Goal: Information Seeking & Learning: Learn about a topic

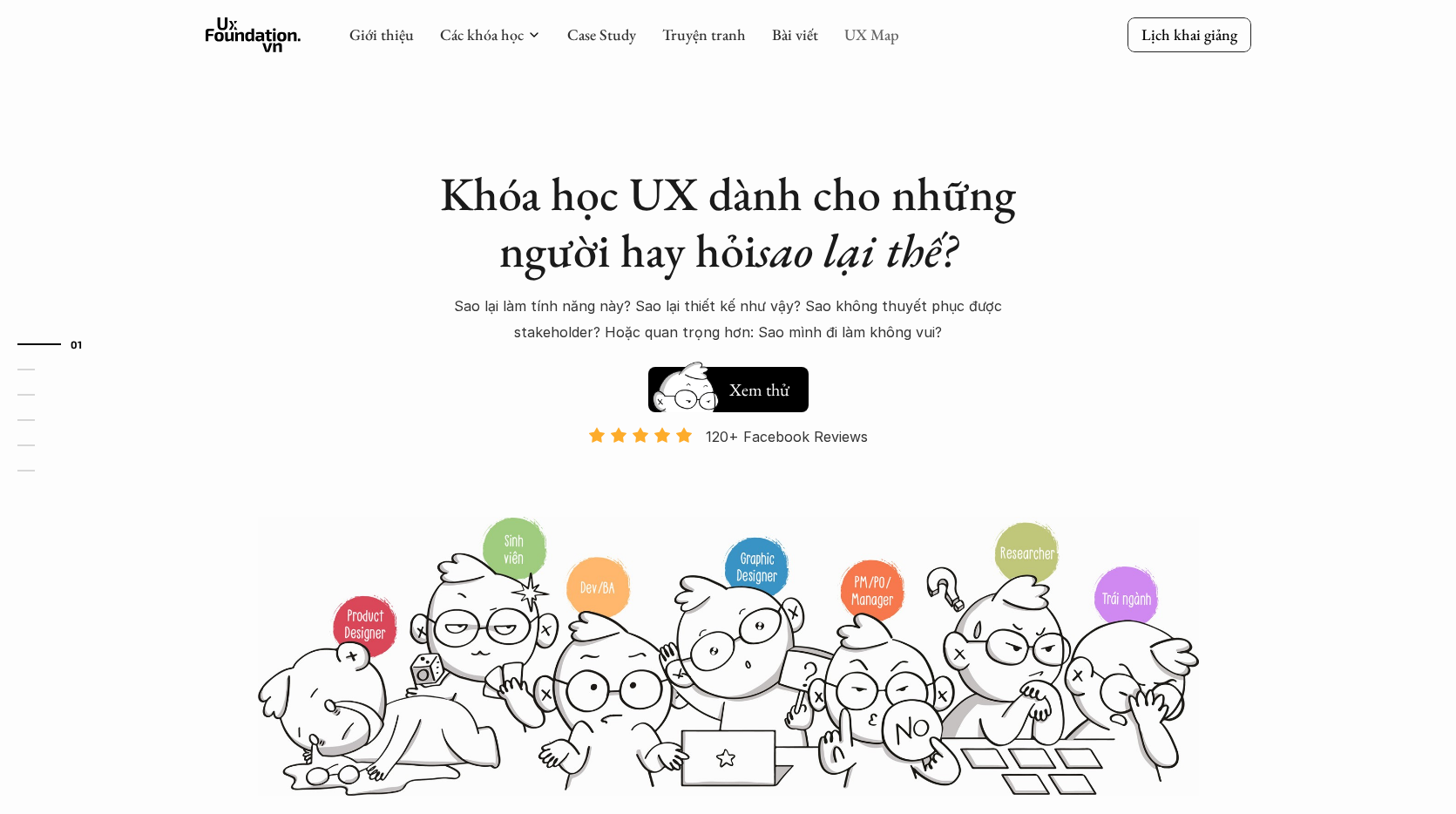
click at [853, 32] on link "UX Map" at bounding box center [872, 35] width 55 height 20
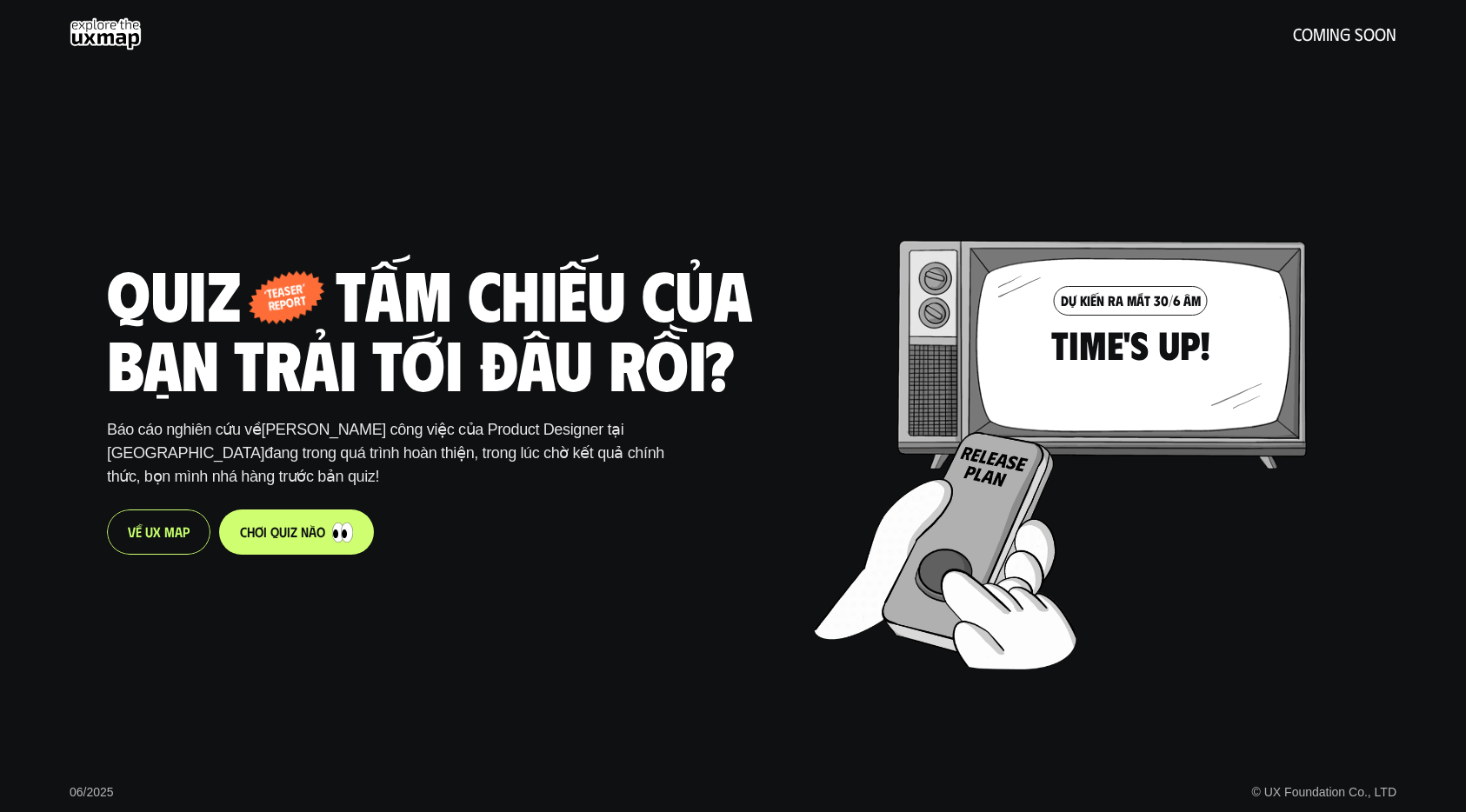
click at [167, 542] on div "V ề U X M a p" at bounding box center [158, 532] width 103 height 46
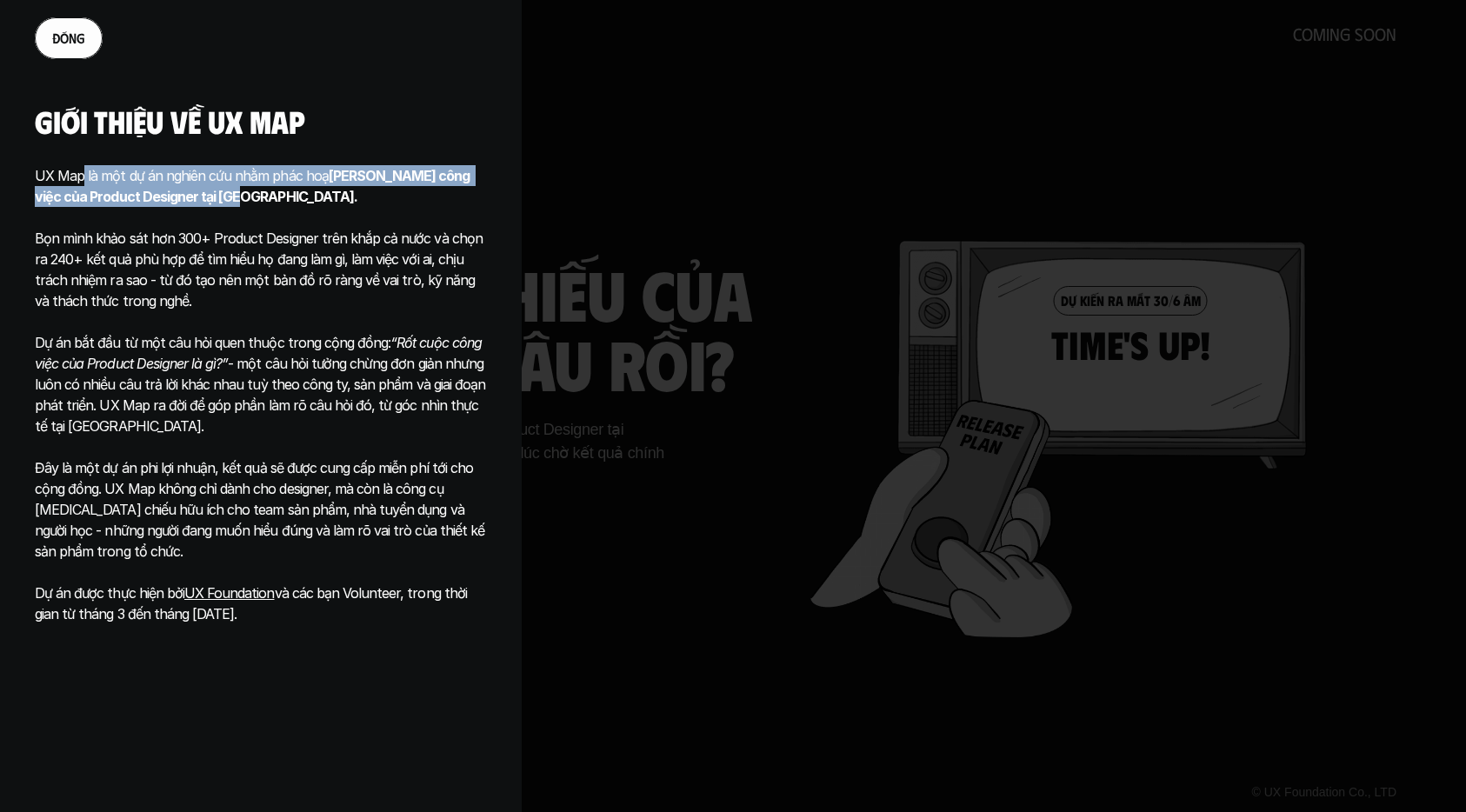
drag, startPoint x: 205, startPoint y: 190, endPoint x: 419, endPoint y: 196, distance: 214.1
click at [420, 195] on p "UX Map là một dự án nghiên cứu nhằm phác hoạ Phạm vi công việc của Product Desi…" at bounding box center [261, 186] width 452 height 42
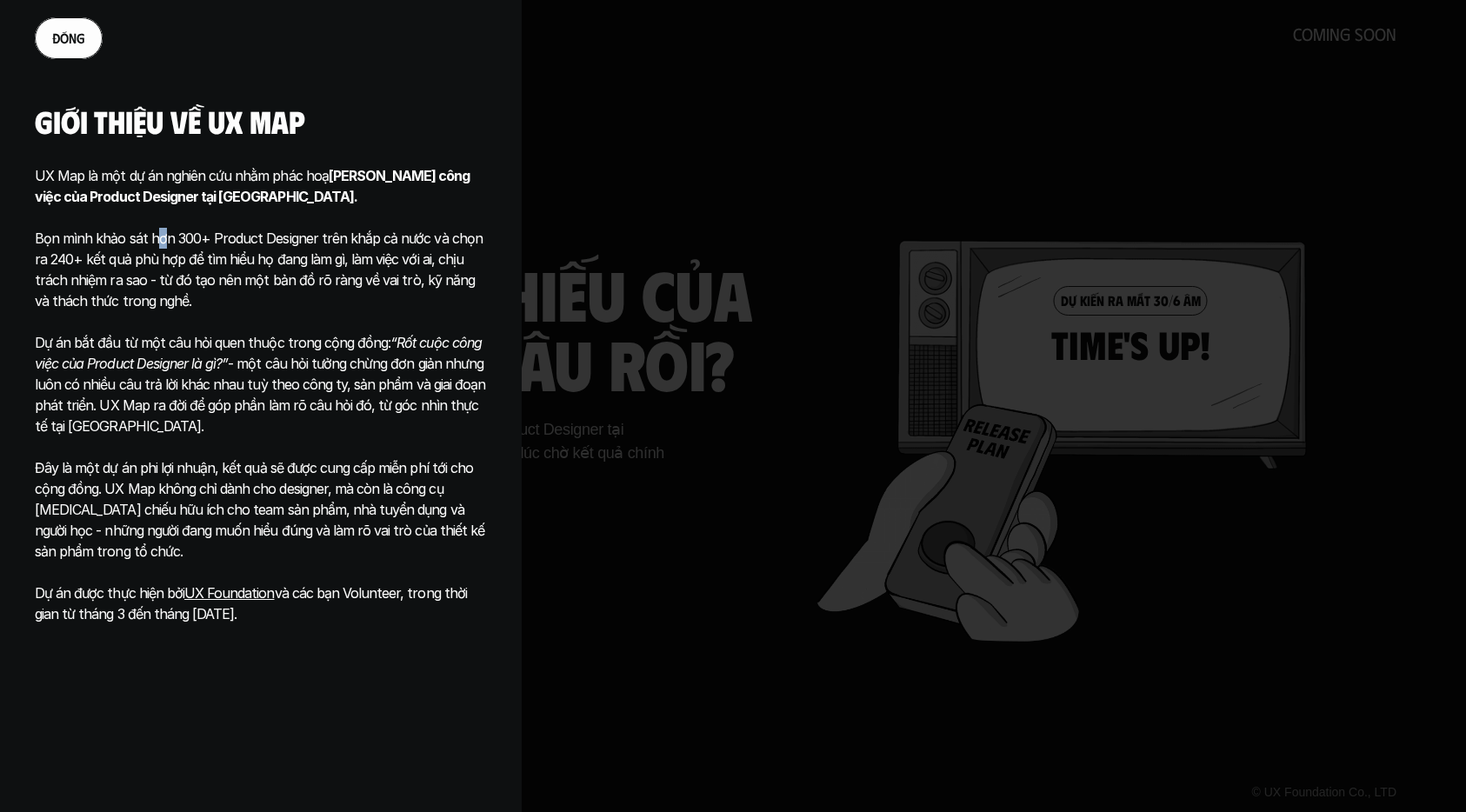
drag, startPoint x: 159, startPoint y: 246, endPoint x: 125, endPoint y: 246, distance: 34.0
click at [160, 247] on p "Bọn mình khảo sát hơn 300+ Product Designer trên khắp cả nước và chọn ra 240+ k…" at bounding box center [261, 259] width 452 height 104
drag, startPoint x: 185, startPoint y: 243, endPoint x: 376, endPoint y: 242, distance: 191.0
click at [370, 242] on p "Bọn mình khảo sát hơn 300+ Product Designer trên khắp cả nước và chọn ra 240+ k…" at bounding box center [261, 259] width 452 height 104
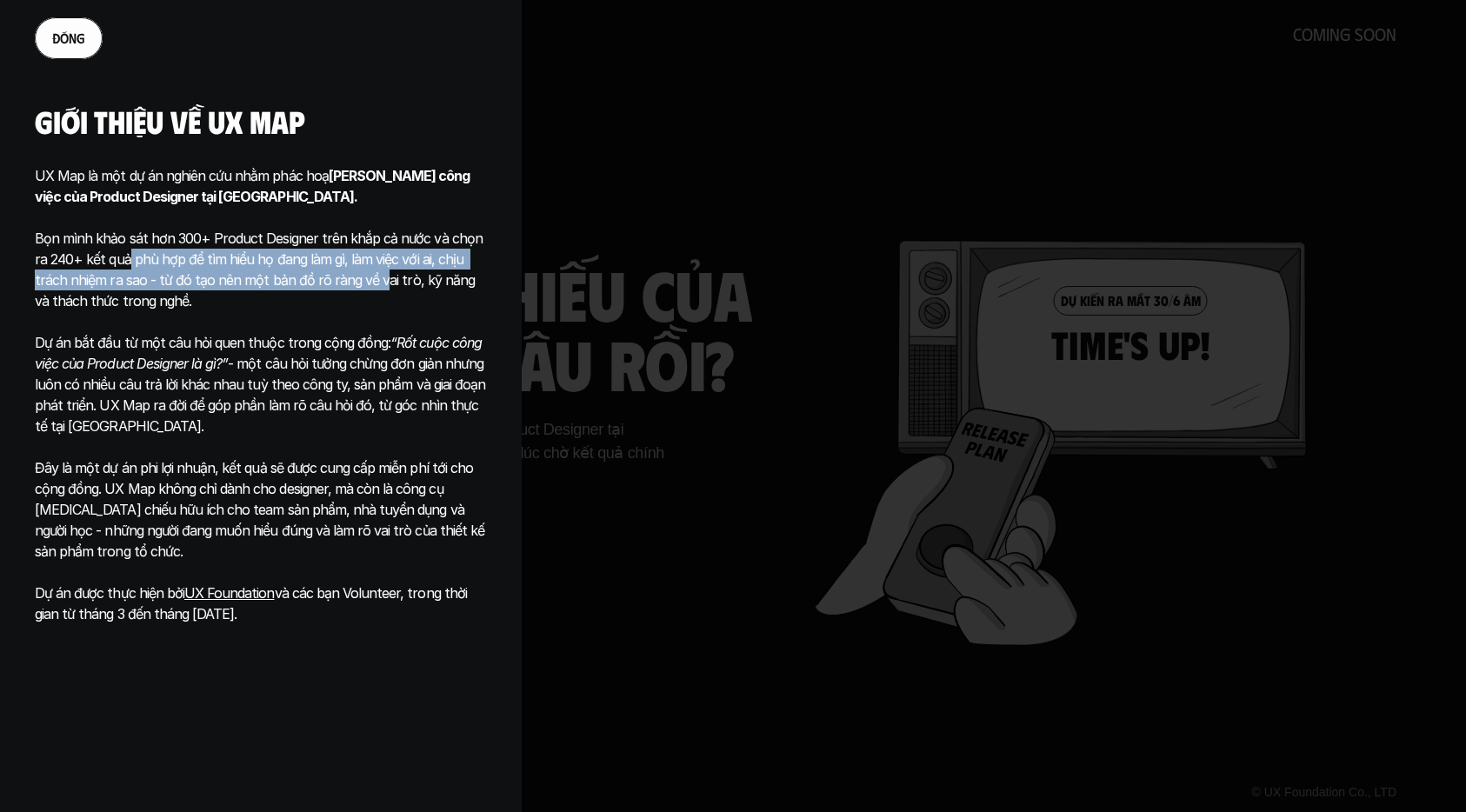
drag, startPoint x: 116, startPoint y: 267, endPoint x: 391, endPoint y: 279, distance: 275.3
click at [358, 278] on p "Bọn mình khảo sát hơn 300+ Product Designer trên khắp cả nước và chọn ra 240+ k…" at bounding box center [261, 259] width 452 height 104
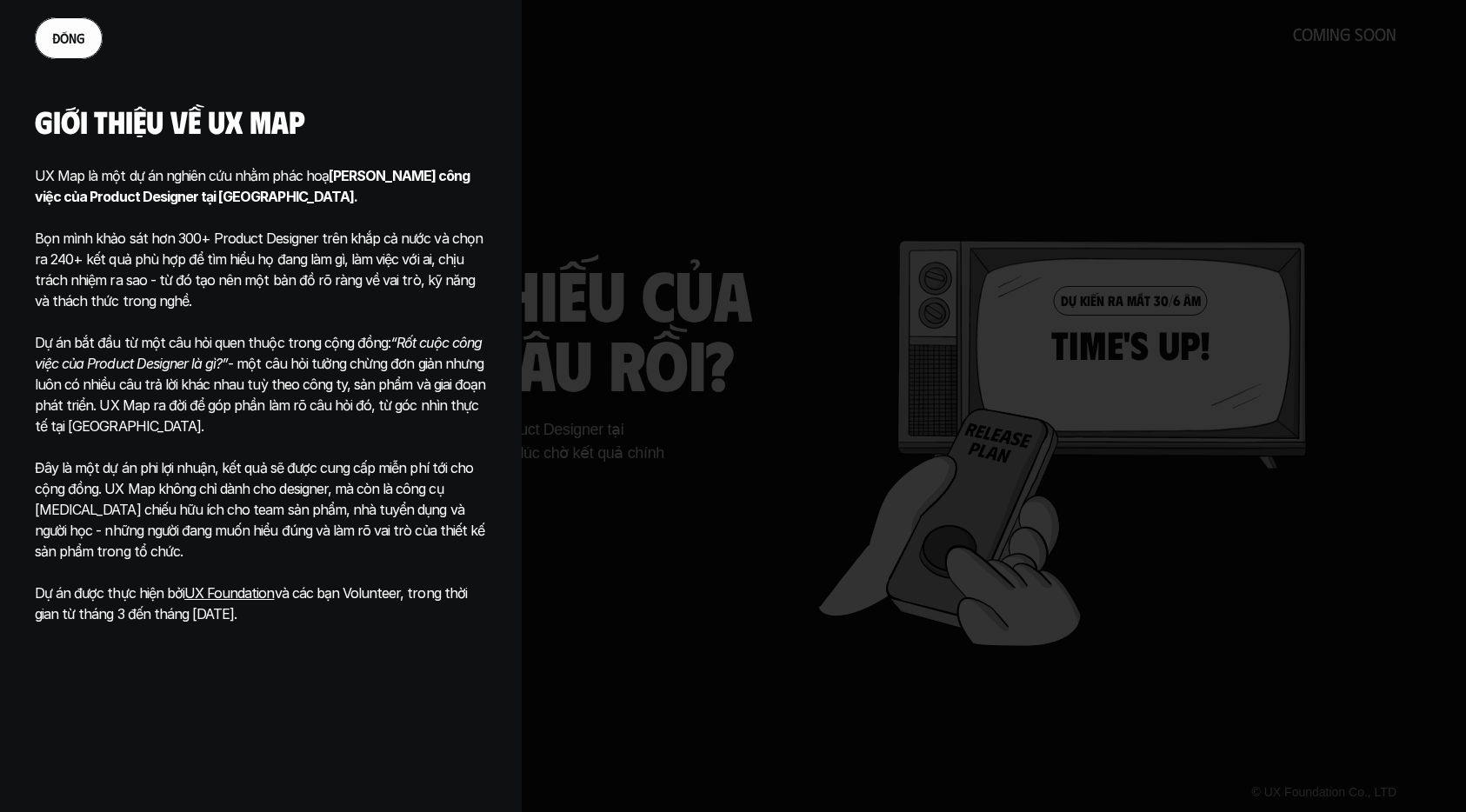
click at [163, 268] on p "Bọn mình khảo sát hơn 300+ Product Designer trên khắp cả nước và chọn ra 240+ k…" at bounding box center [261, 259] width 452 height 104
click at [163, 289] on p "Bọn mình khảo sát hơn 300+ Product Designer trên khắp cả nước và chọn ra 240+ k…" at bounding box center [261, 259] width 452 height 104
drag, startPoint x: 353, startPoint y: 276, endPoint x: 385, endPoint y: 283, distance: 32.8
click at [402, 277] on p "Bọn mình khảo sát hơn 300+ Product Designer trên khắp cả nước và chọn ra 240+ k…" at bounding box center [261, 259] width 452 height 104
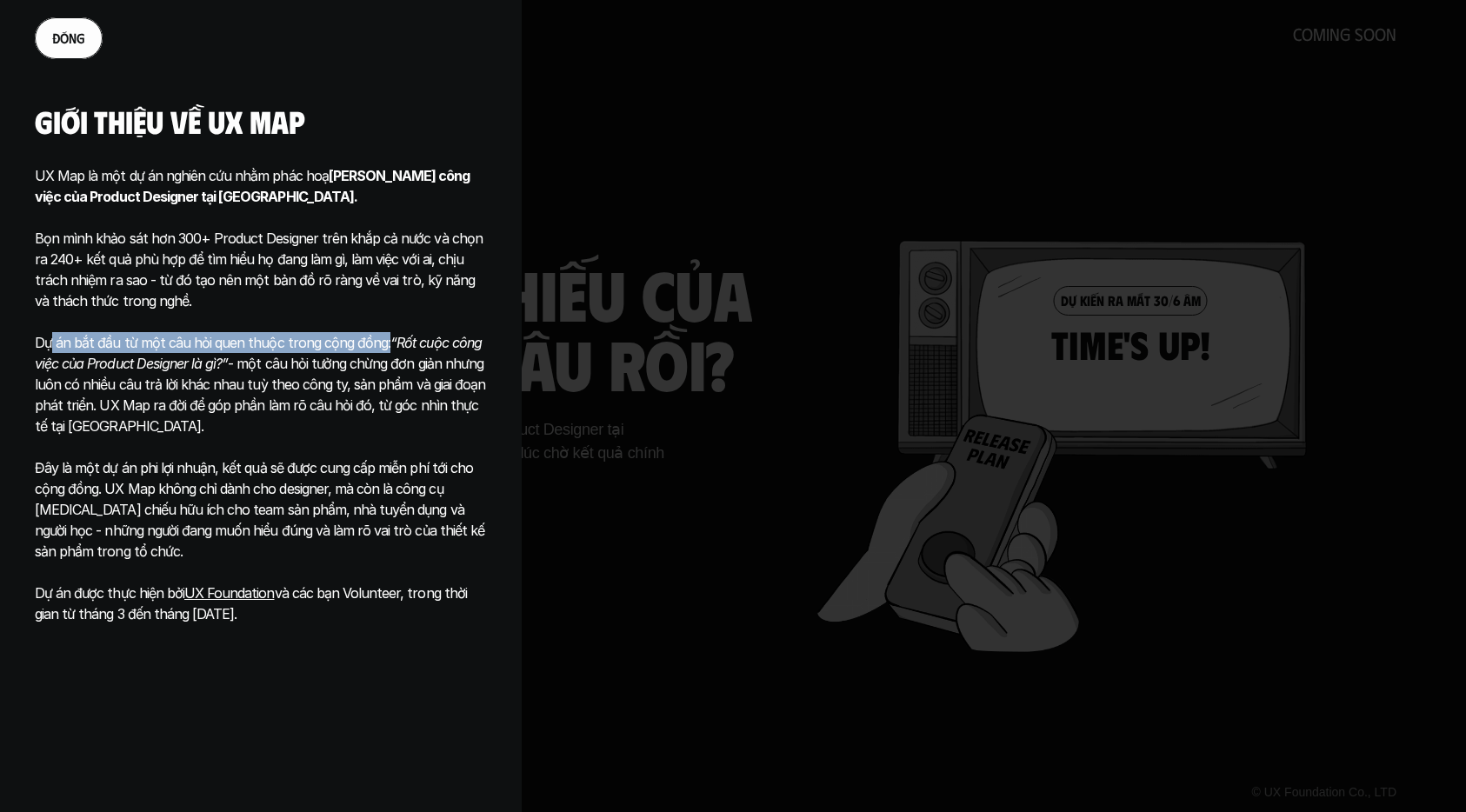
drag, startPoint x: 114, startPoint y: 345, endPoint x: 379, endPoint y: 345, distance: 265.0
click at [379, 345] on p "Dự án bắt đầu từ một câu hỏi quen thuộc trong cộng đồng: “Rốt cuộc công việc củ…" at bounding box center [261, 384] width 452 height 104
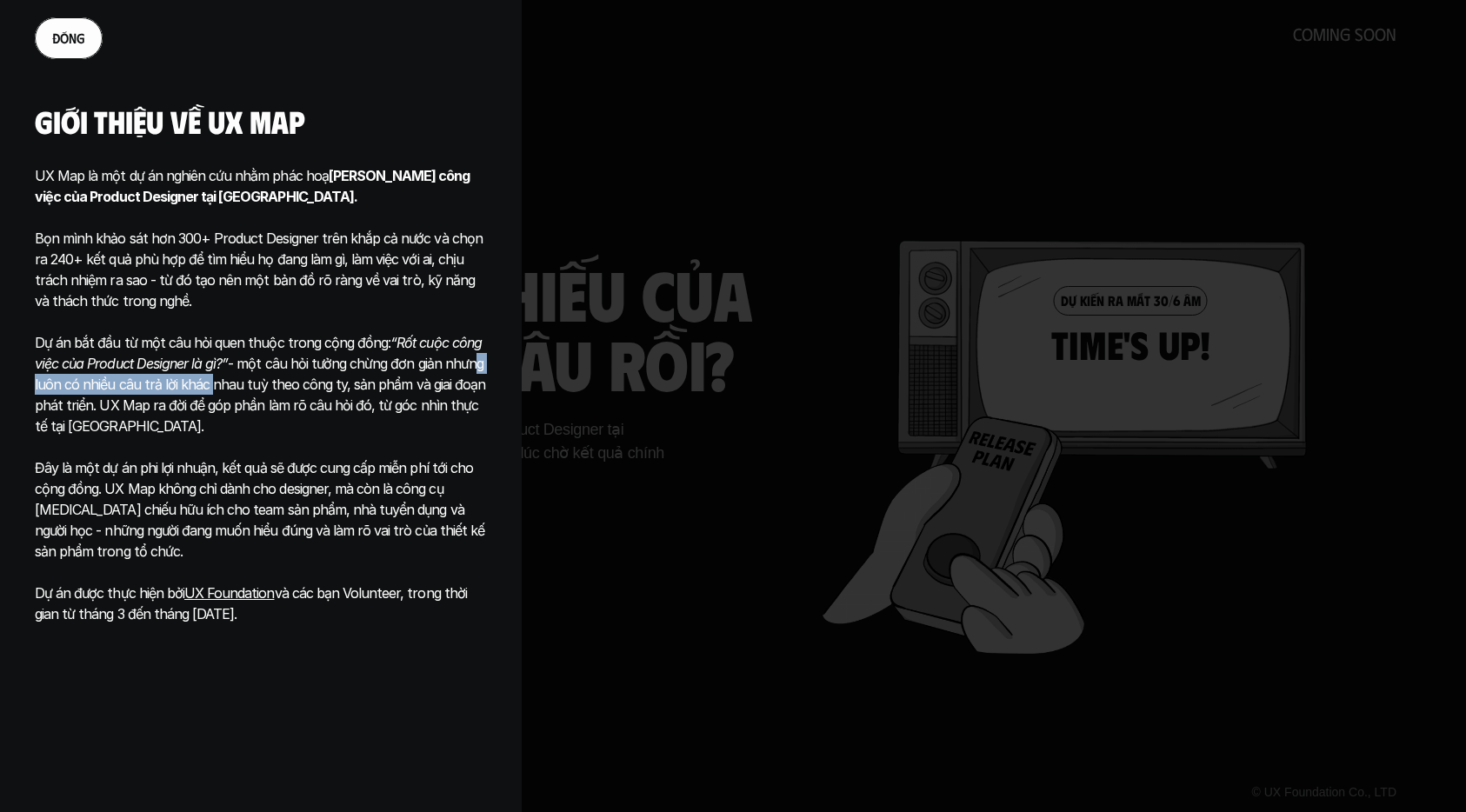
drag, startPoint x: 375, startPoint y: 367, endPoint x: 458, endPoint y: 367, distance: 83.0
click at [458, 366] on p "Dự án bắt đầu từ một câu hỏi quen thuộc trong cộng đồng: “Rốt cuộc công việc củ…" at bounding box center [261, 384] width 452 height 104
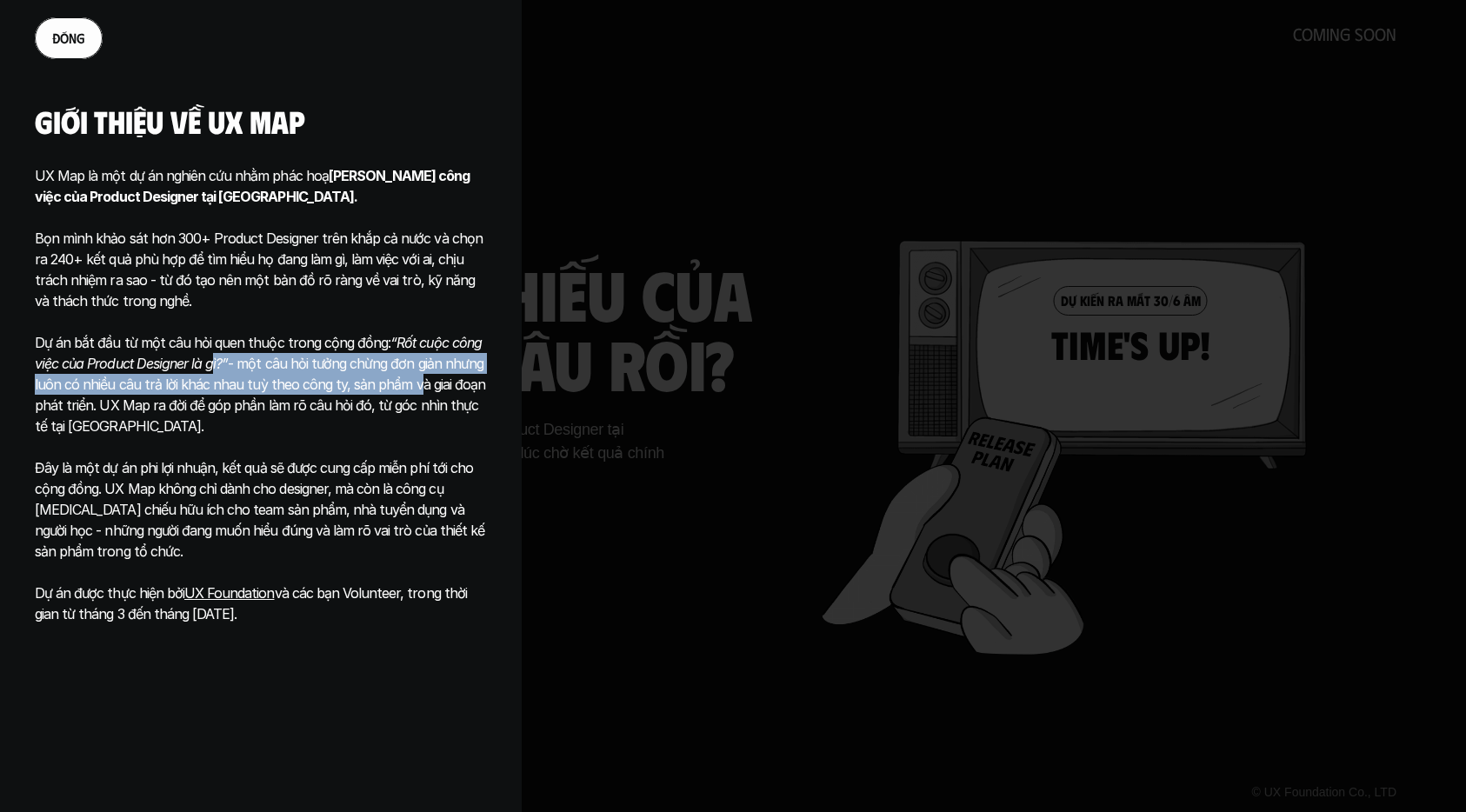
drag, startPoint x: 265, startPoint y: 371, endPoint x: 382, endPoint y: 380, distance: 117.3
click at [397, 375] on p "Dự án bắt đầu từ một câu hỏi quen thuộc trong cộng đồng: “Rốt cuộc công việc củ…" at bounding box center [261, 384] width 452 height 104
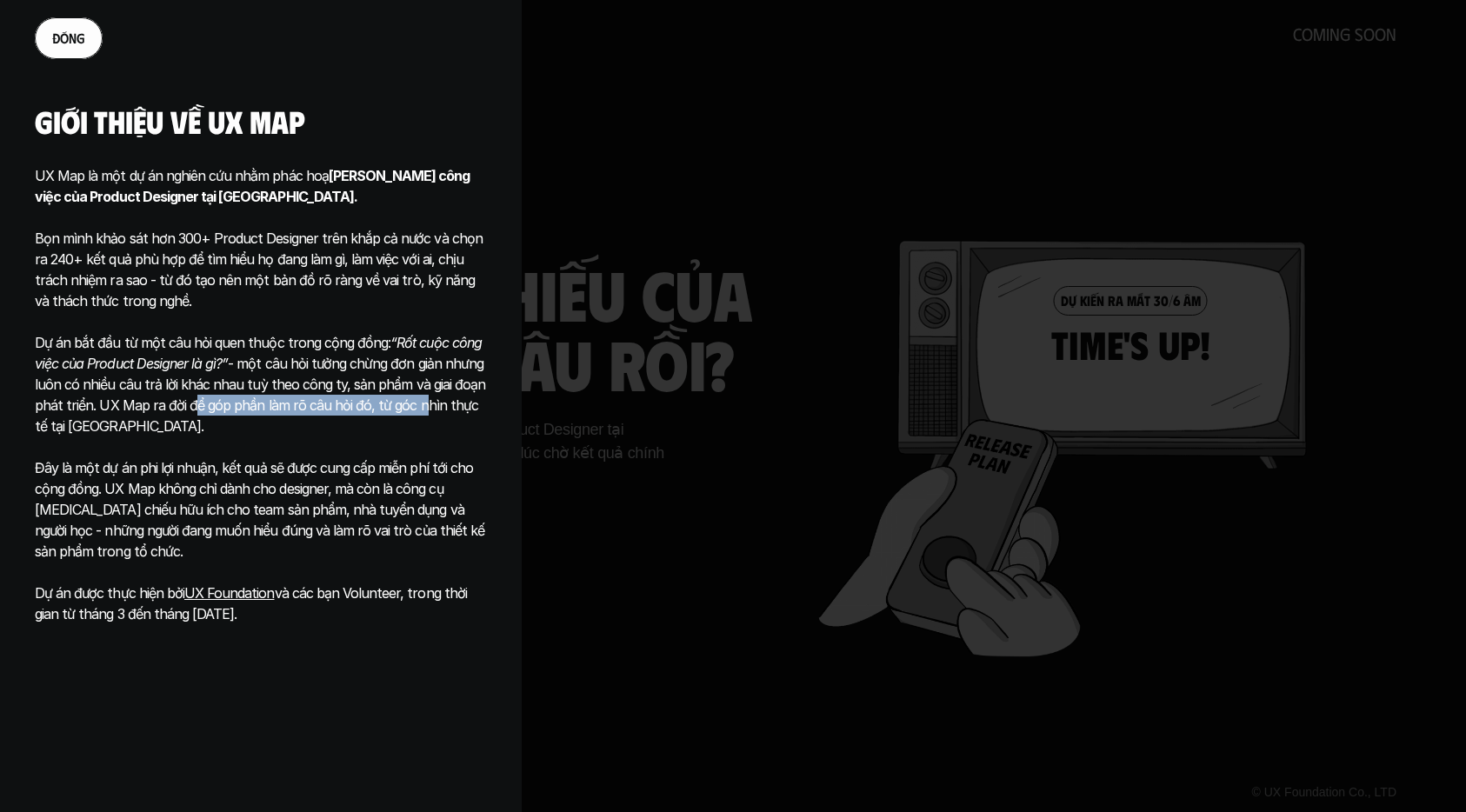
drag, startPoint x: 182, startPoint y: 407, endPoint x: 377, endPoint y: 417, distance: 195.3
click at [405, 413] on p "Dự án bắt đầu từ một câu hỏi quen thuộc trong cộng đồng: “Rốt cuộc công việc củ…" at bounding box center [261, 384] width 452 height 104
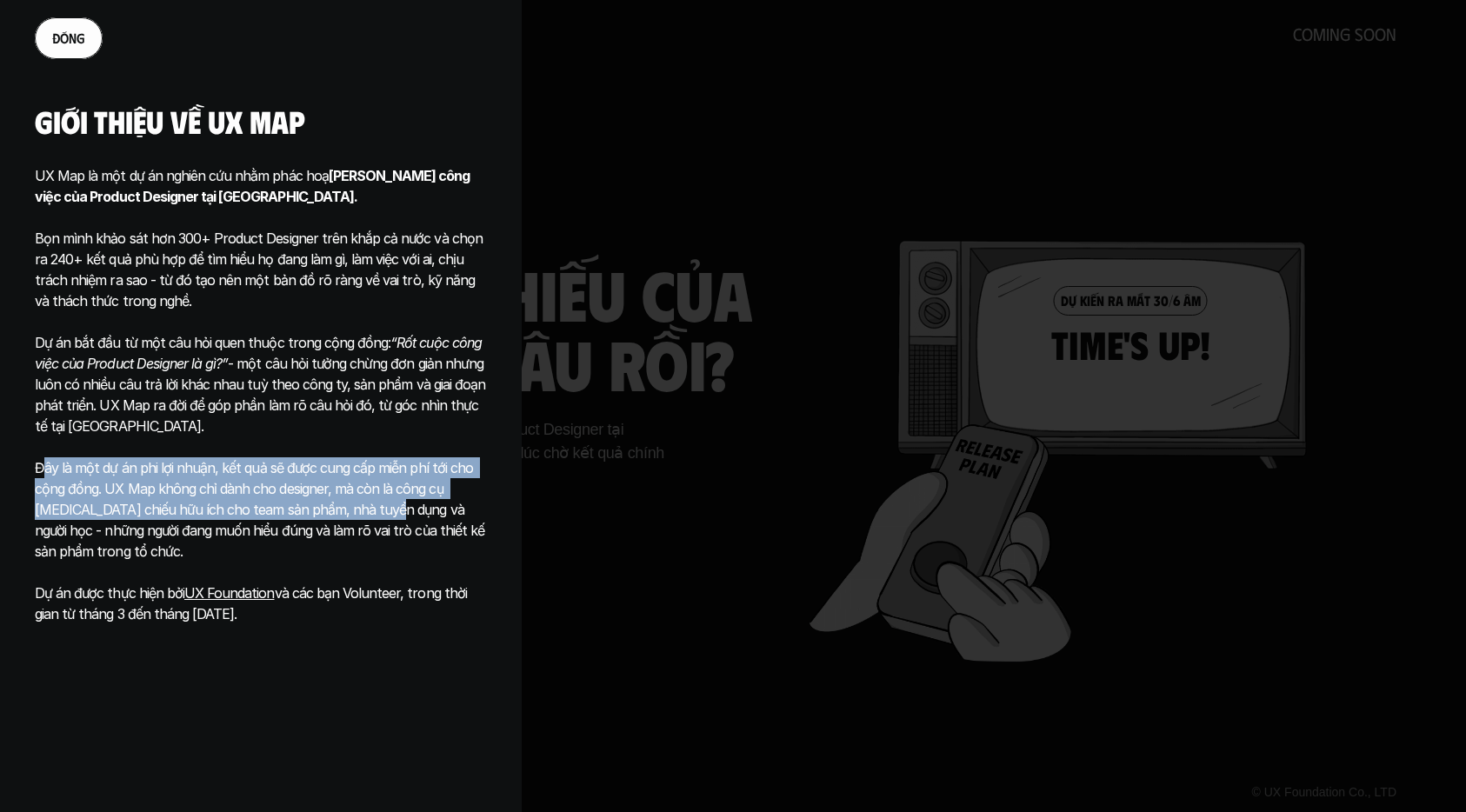
drag, startPoint x: 54, startPoint y: 472, endPoint x: 356, endPoint y: 503, distance: 303.6
click at [354, 503] on p "Đây là một dự án phi lợi nhuận, kết quả sẽ được cung cấp miễn phí tới cho cộng …" at bounding box center [261, 509] width 452 height 104
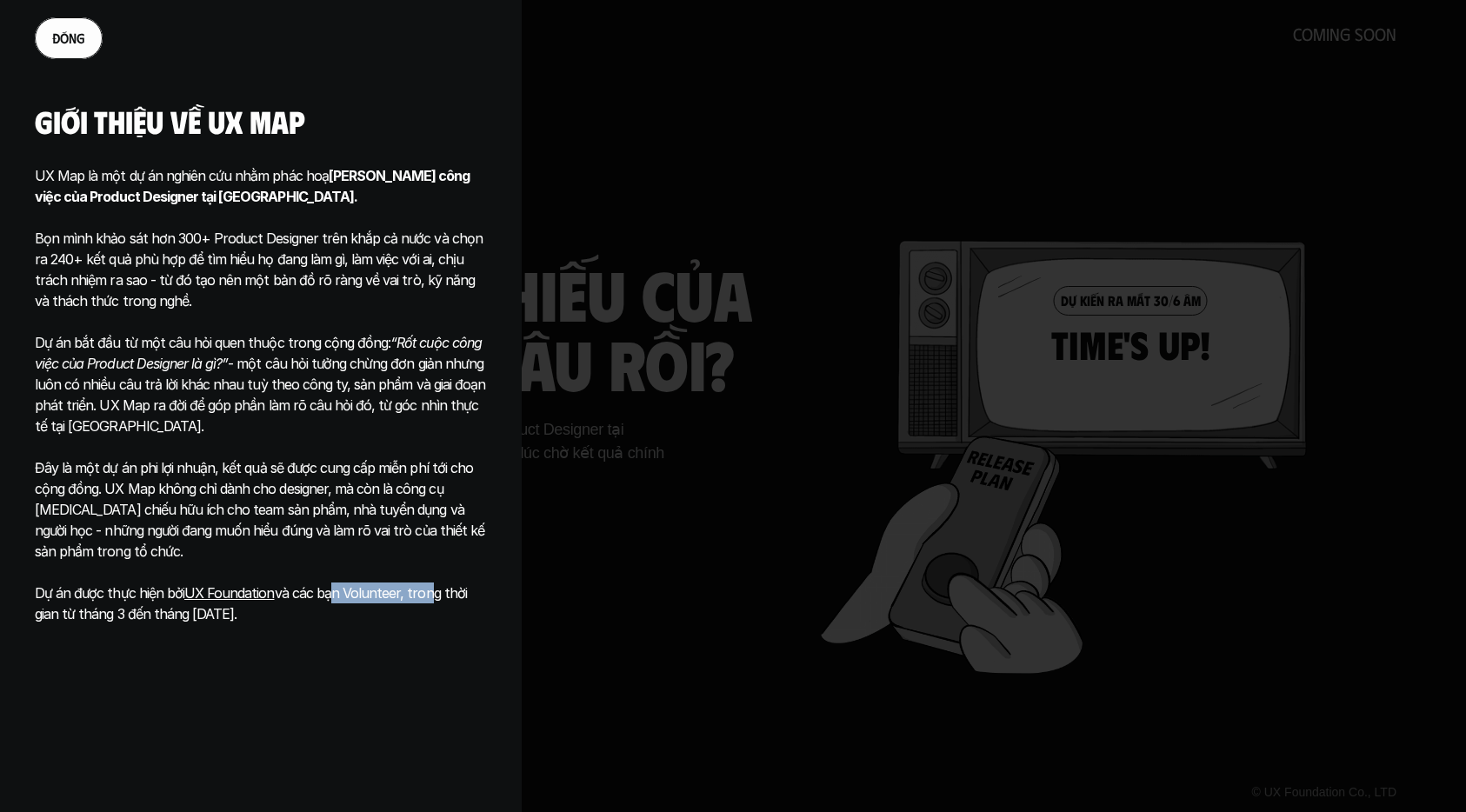
drag, startPoint x: 313, startPoint y: 601, endPoint x: 411, endPoint y: 598, distance: 98.0
click at [412, 598] on p "Dự án được thực hiện bởi UX Foundation và các bạn Volunteer, trong thời gian từ…" at bounding box center [261, 603] width 452 height 42
click at [428, 558] on p "Đây là một dự án phi lợi nhuận, kết quả sẽ được cung cấp miễn phí tới cho cộng …" at bounding box center [261, 509] width 452 height 104
drag, startPoint x: 385, startPoint y: 488, endPoint x: 589, endPoint y: 478, distance: 204.2
click at [390, 487] on p "Đây là một dự án phi lợi nhuận, kết quả sẽ được cung cấp miễn phí tới cho cộng …" at bounding box center [261, 509] width 452 height 104
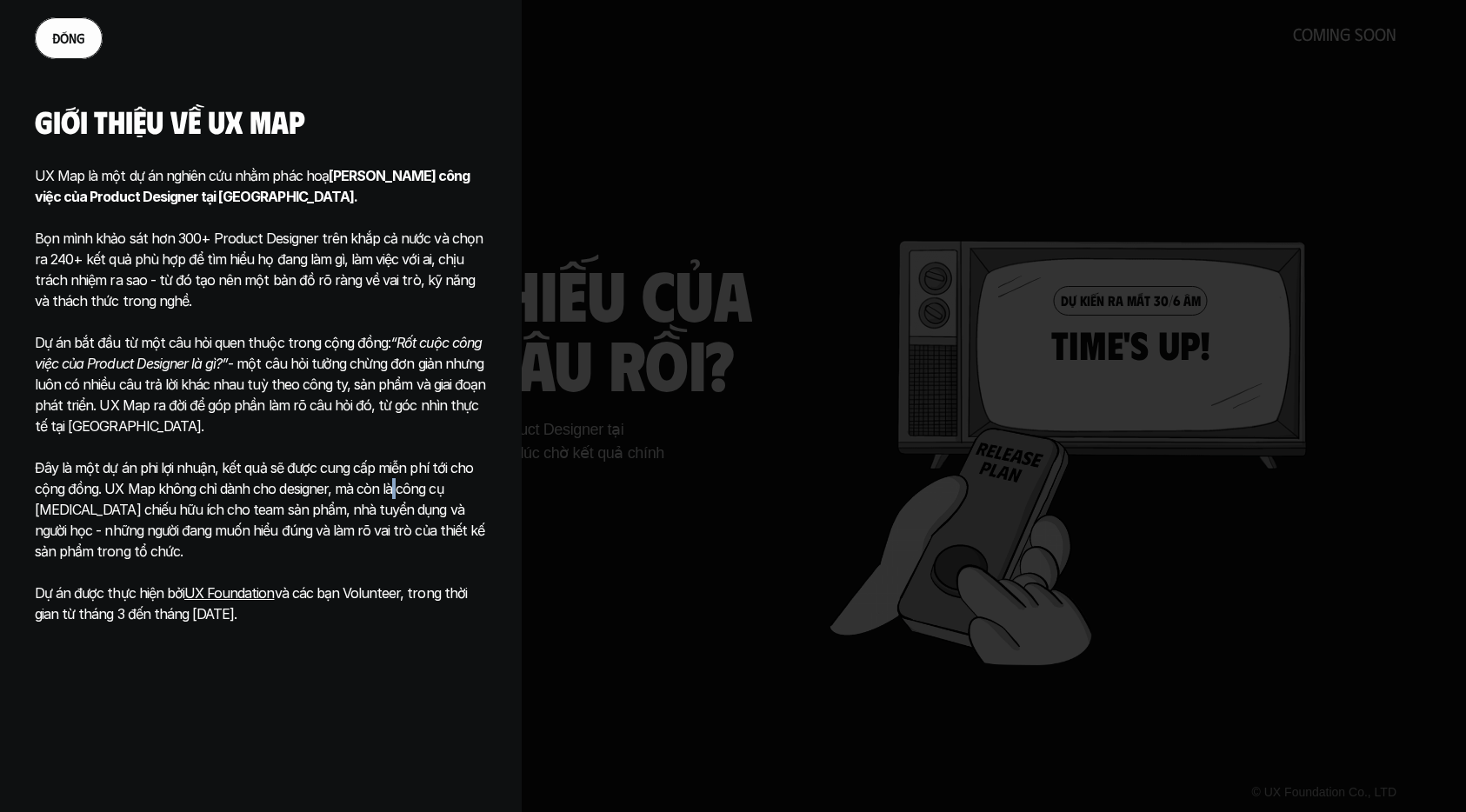
click at [766, 531] on div at bounding box center [733, 406] width 1466 height 812
click at [692, 564] on div at bounding box center [733, 406] width 1466 height 812
drag, startPoint x: 637, startPoint y: 490, endPoint x: 129, endPoint y: 101, distance: 639.8
click at [637, 489] on div at bounding box center [733, 406] width 1466 height 812
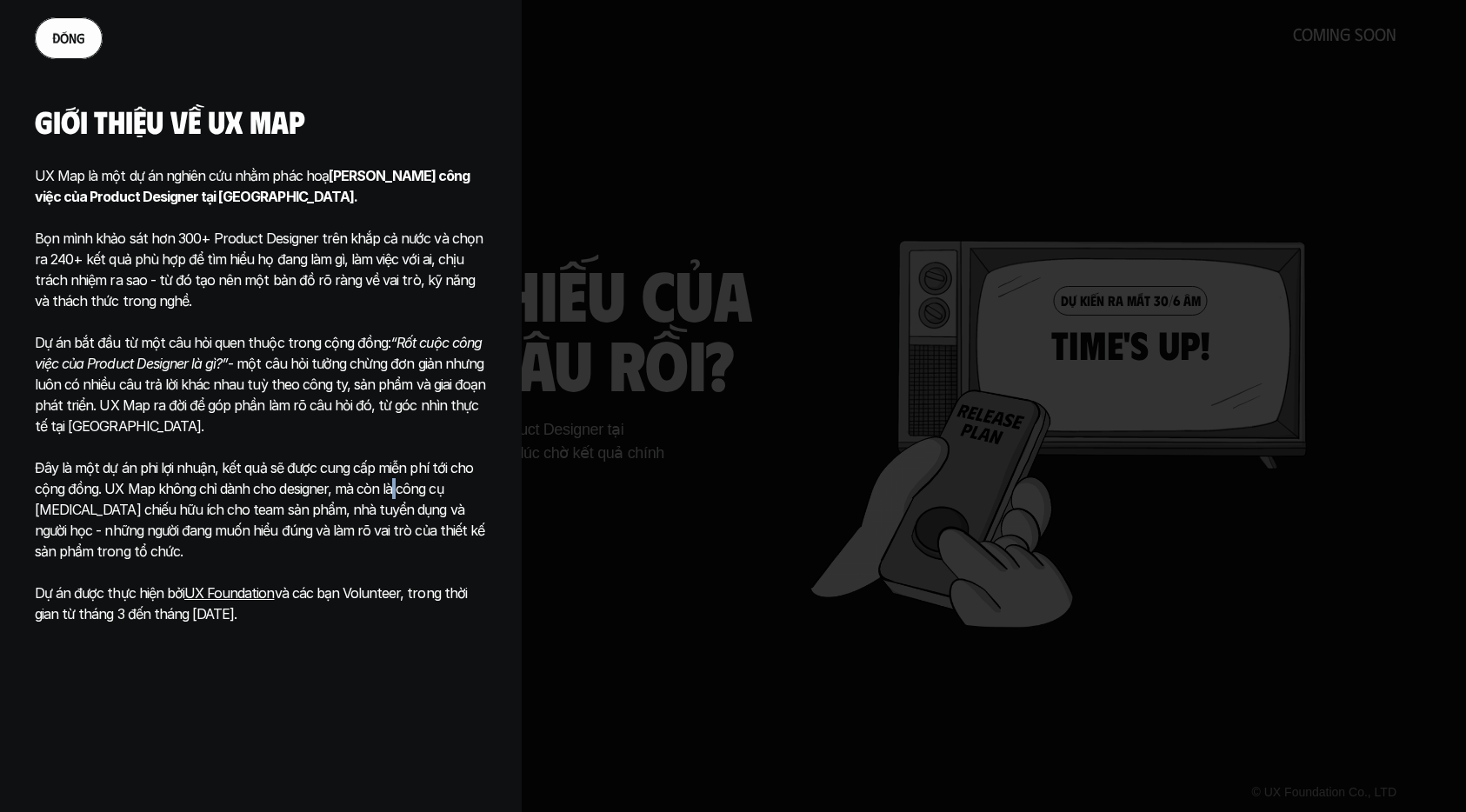
click at [83, 35] on span "g" at bounding box center [81, 37] width 9 height 16
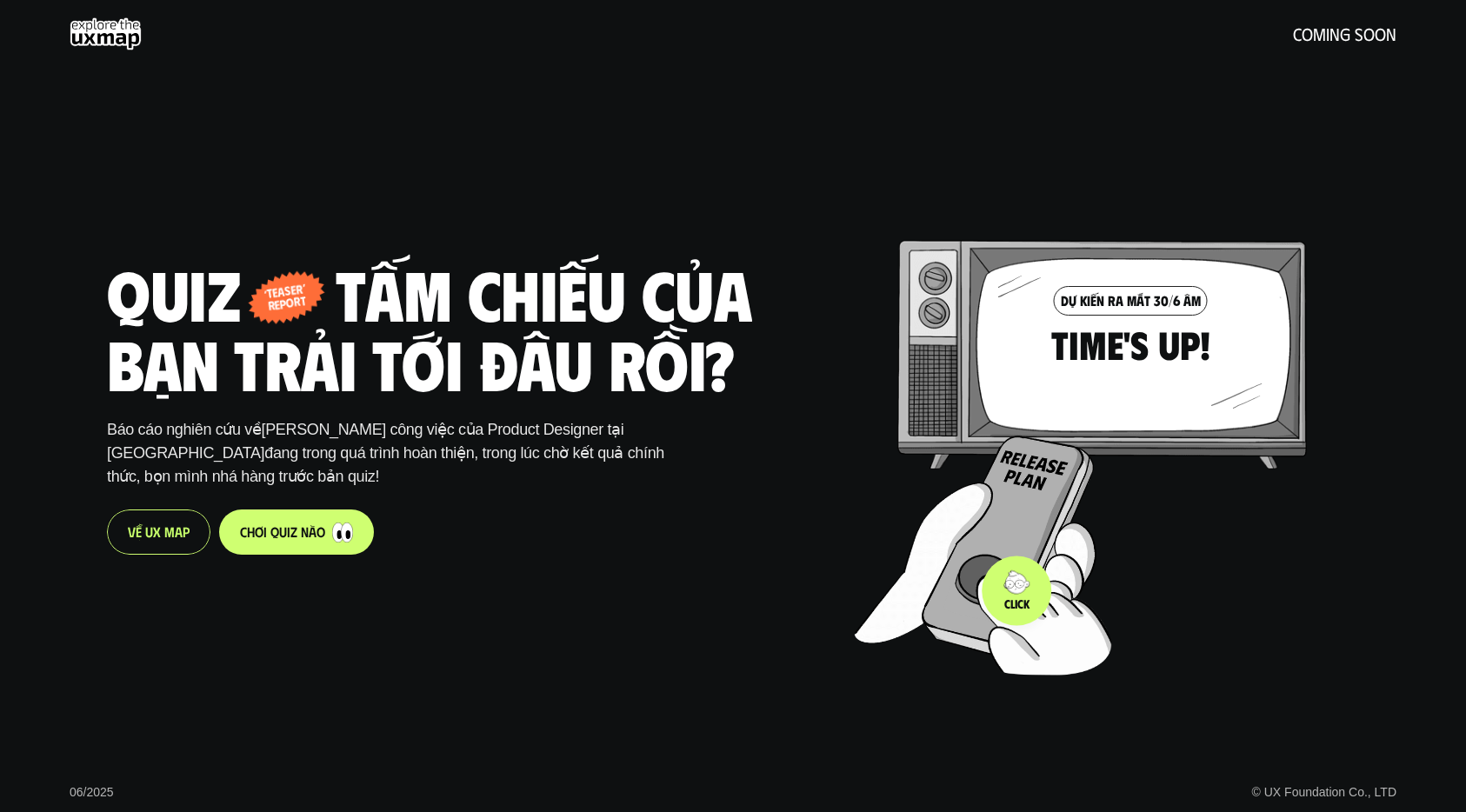
click at [1017, 590] on img at bounding box center [1043, 623] width 136 height 101
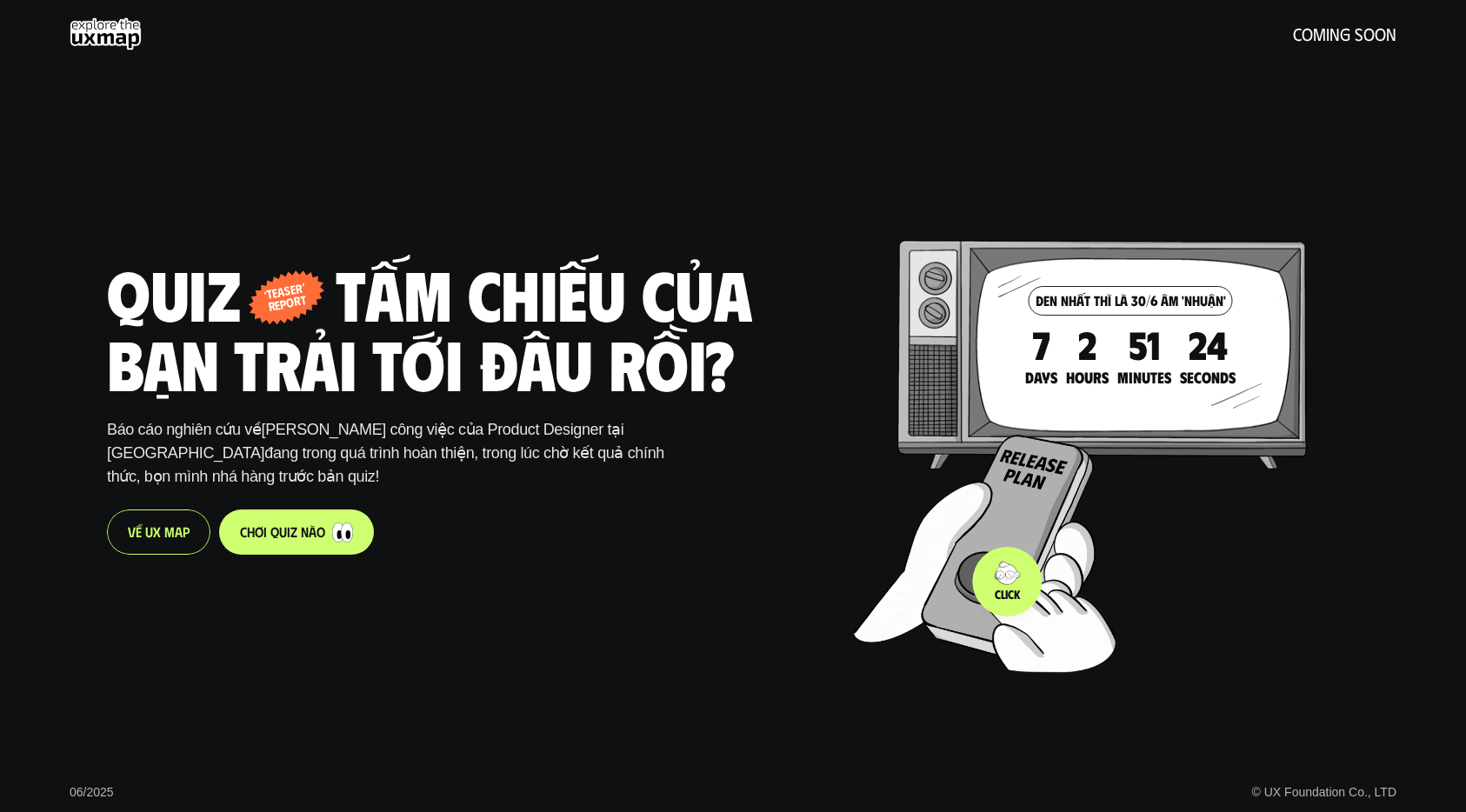
click at [1007, 581] on img at bounding box center [1048, 621] width 136 height 101
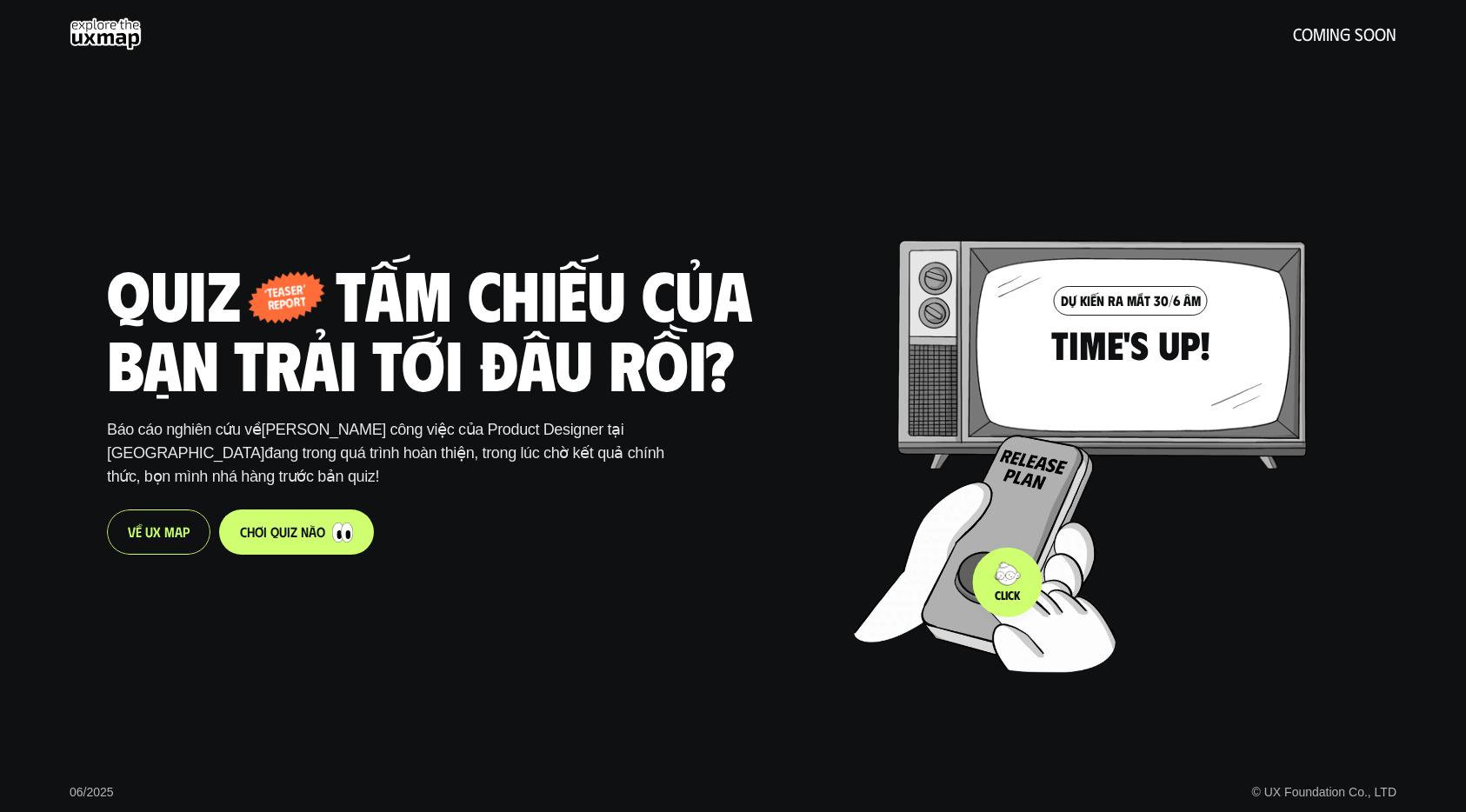
click at [1007, 581] on img at bounding box center [1048, 621] width 136 height 101
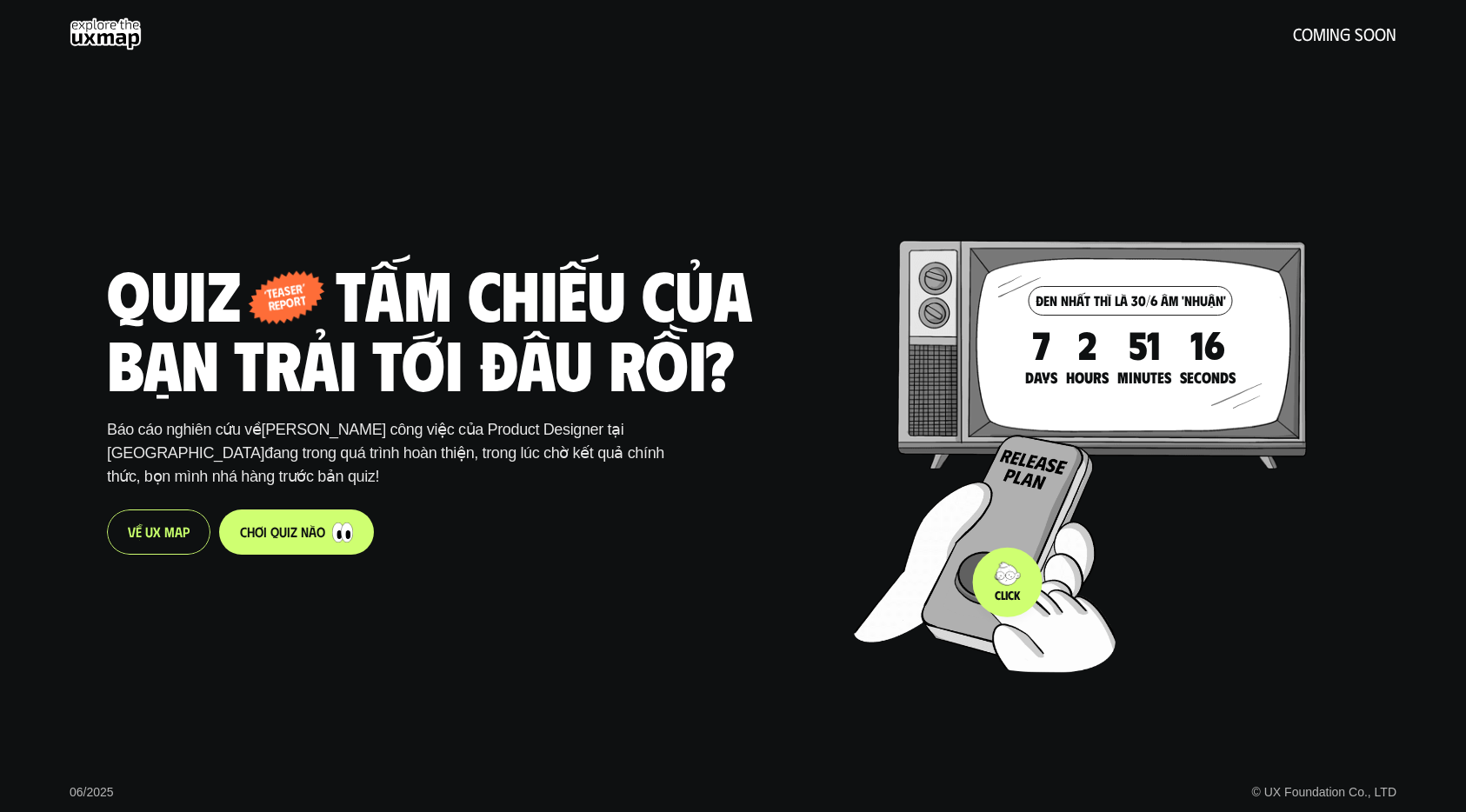
click at [1007, 581] on img at bounding box center [1048, 621] width 136 height 101
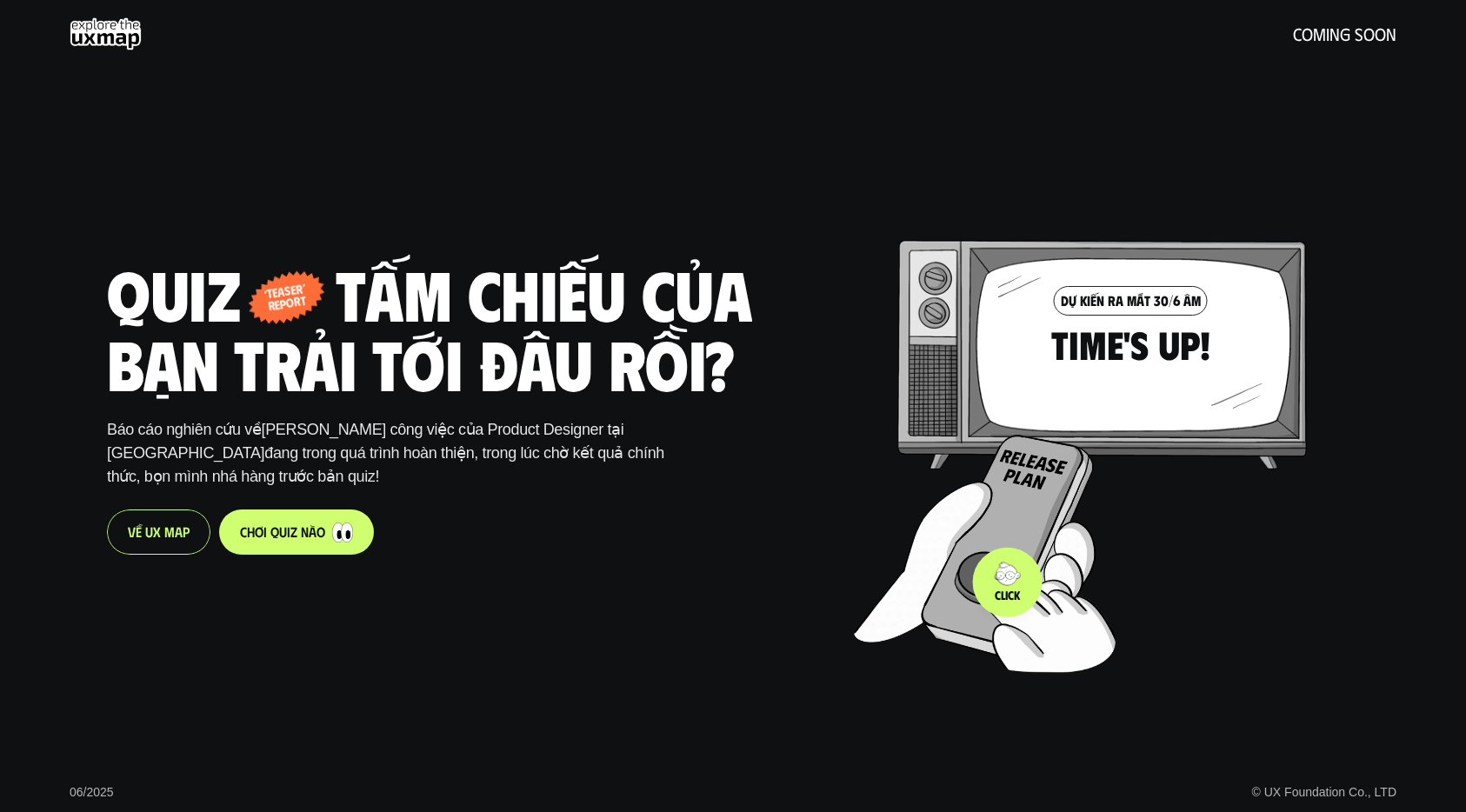
click at [1007, 581] on img at bounding box center [1048, 621] width 136 height 101
